Goal: Find specific fact: Find contact information

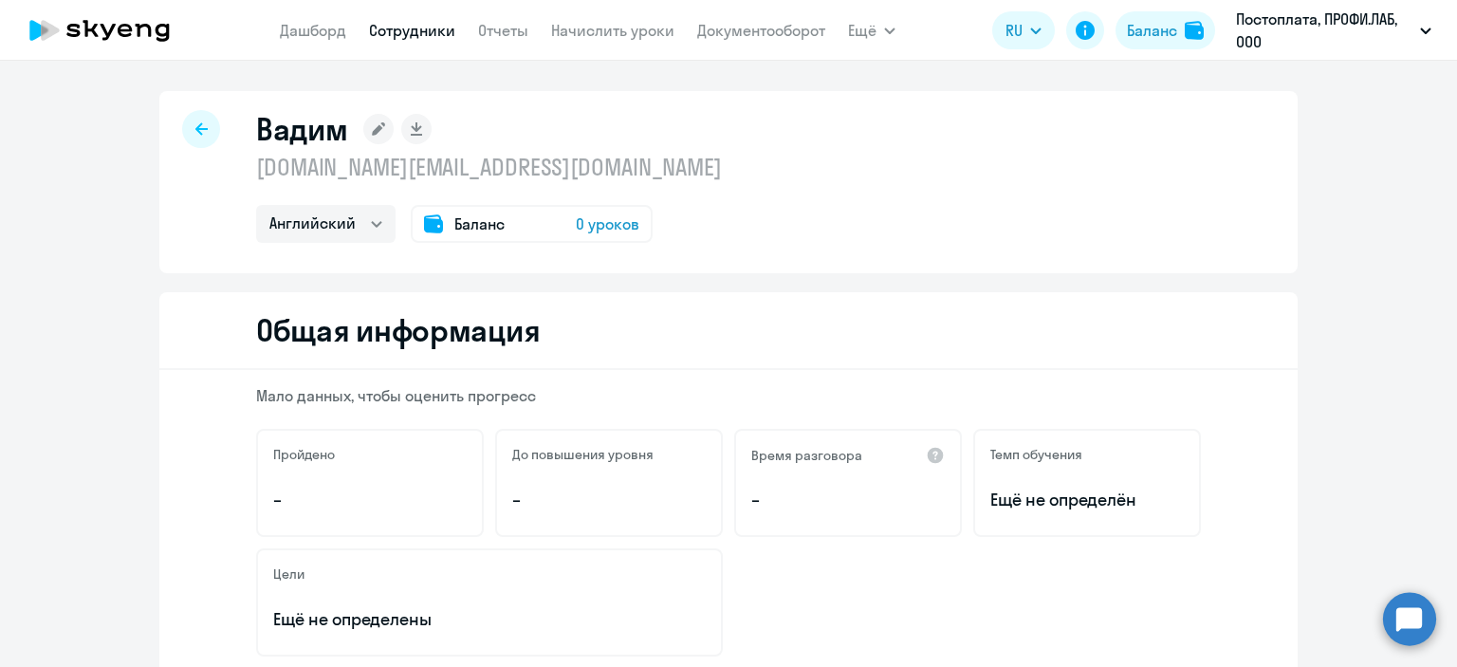
select select "english"
drag, startPoint x: 248, startPoint y: 168, endPoint x: 516, endPoint y: 180, distance: 268.7
click at [516, 180] on div "Вадим vkiselov.ua@gmail.com Английский Баланс 0 уроков" at bounding box center [728, 182] width 1138 height 182
copy p "[DOMAIN_NAME][EMAIL_ADDRESS][DOMAIN_NAME]"
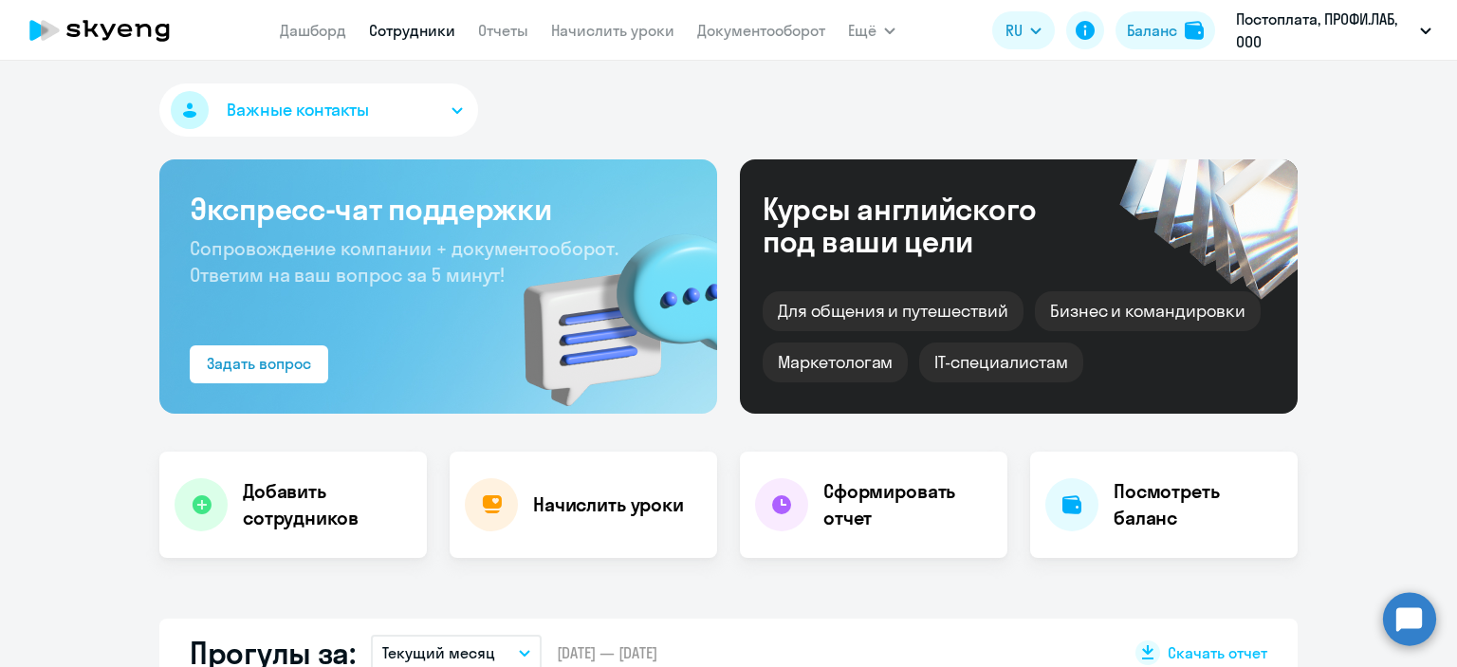
click at [394, 33] on link "Сотрудники" at bounding box center [412, 30] width 86 height 19
select select "30"
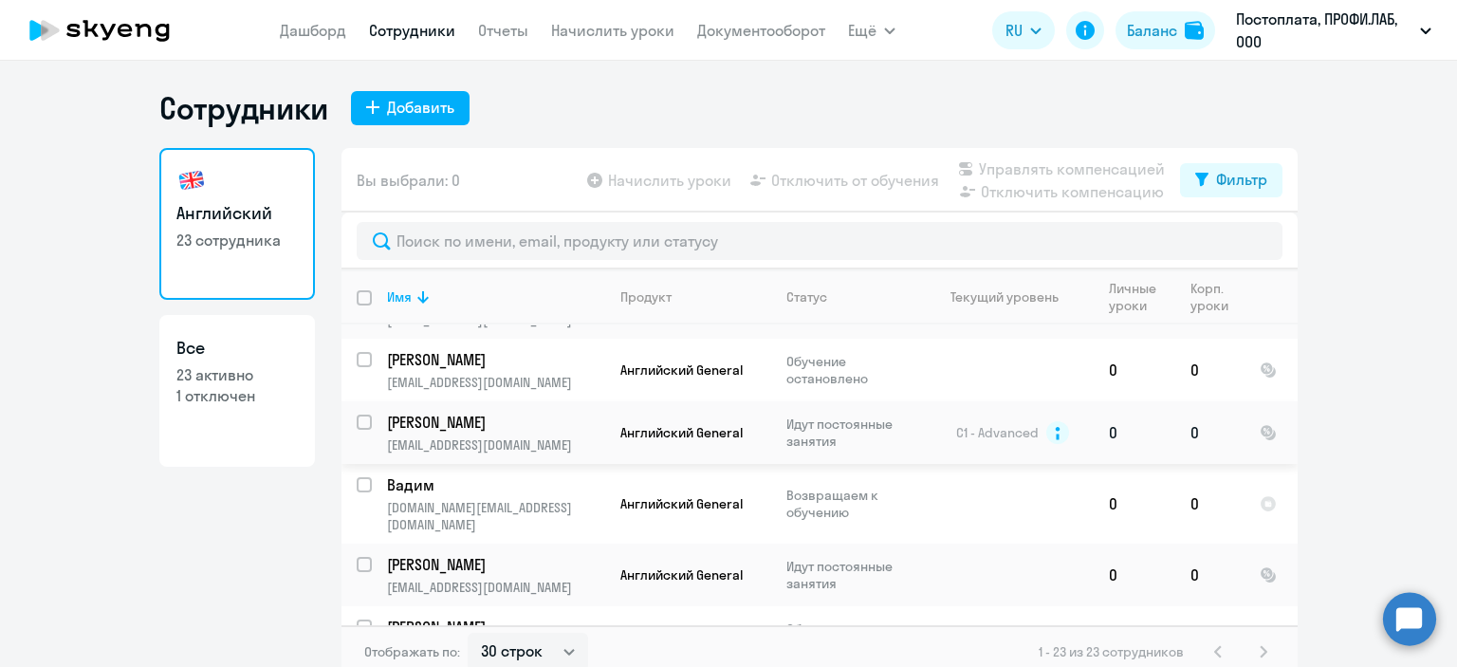
scroll to position [948, 0]
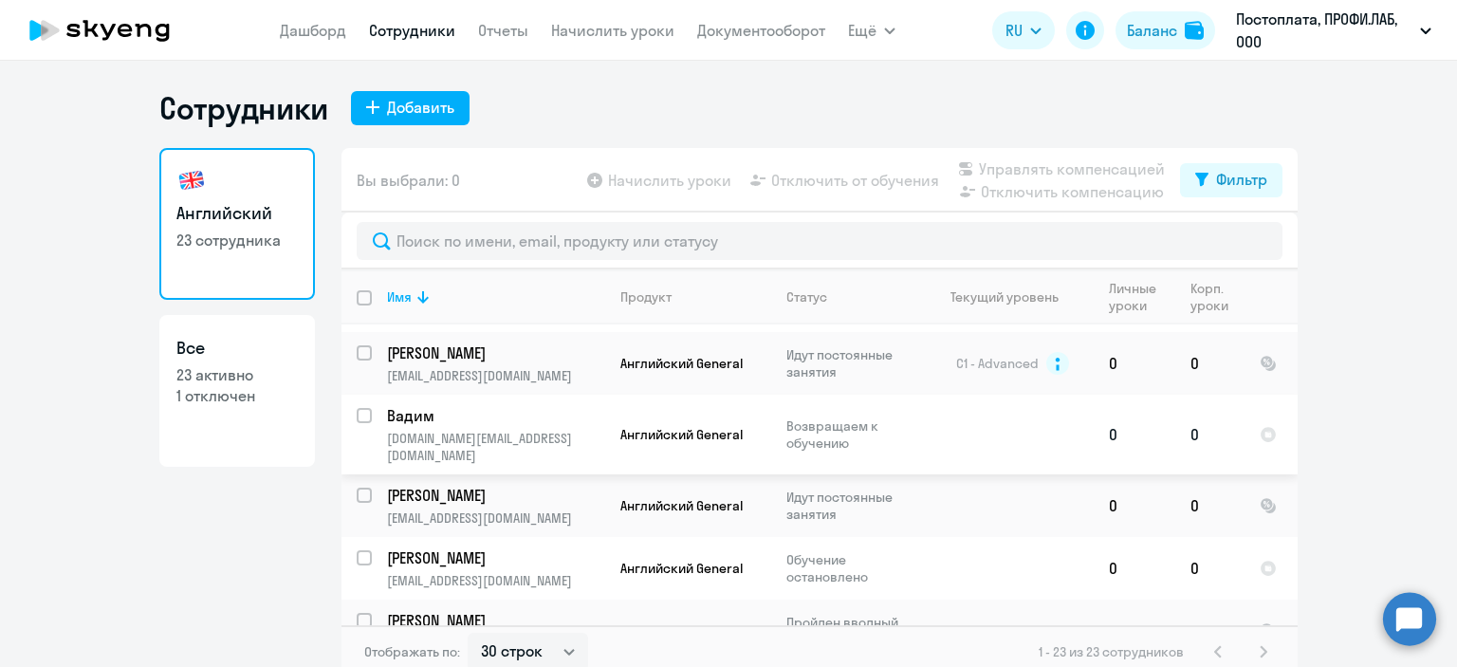
click at [480, 430] on p "[DOMAIN_NAME][EMAIL_ADDRESS][DOMAIN_NAME]" at bounding box center [495, 447] width 217 height 34
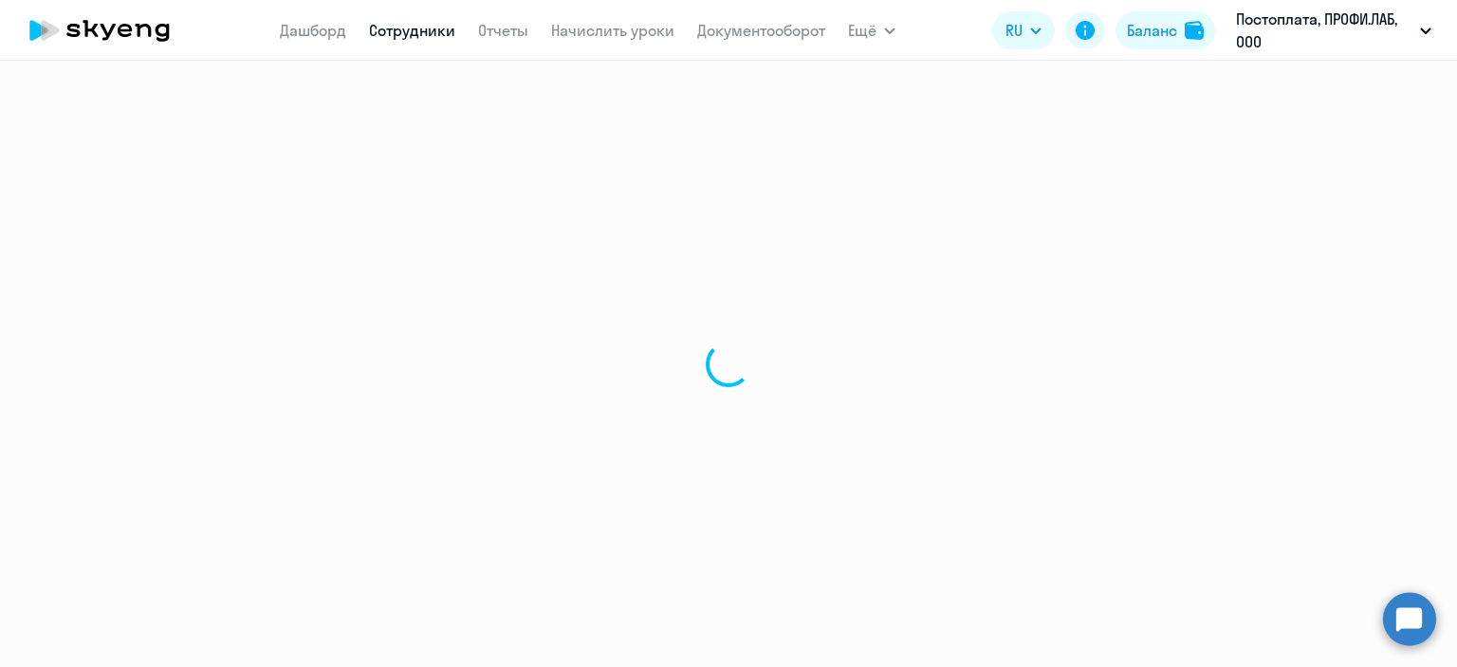
select select "english"
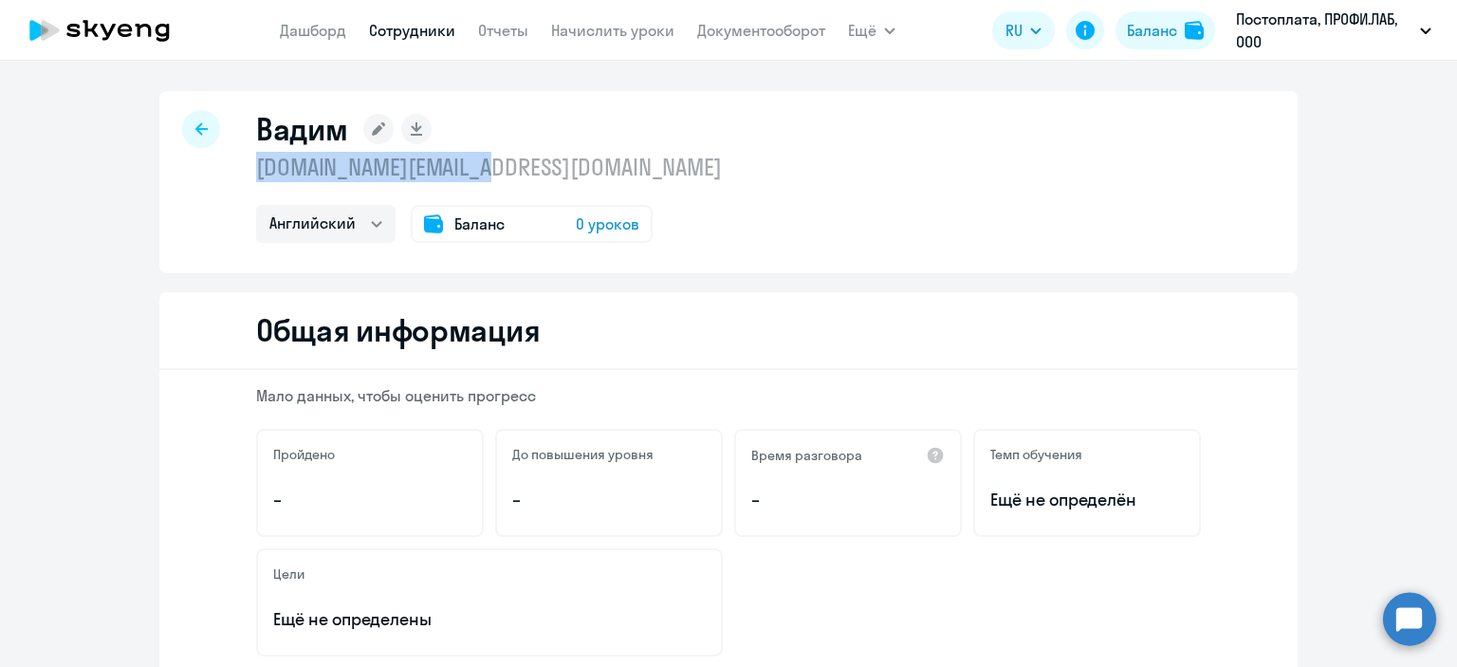
drag, startPoint x: 503, startPoint y: 172, endPoint x: 254, endPoint y: 178, distance: 248.5
click at [256, 178] on p "[DOMAIN_NAME][EMAIL_ADDRESS][DOMAIN_NAME]" at bounding box center [489, 167] width 466 height 30
copy p "[DOMAIN_NAME][EMAIL_ADDRESS][DOMAIN_NAME]"
